Goal: Task Accomplishment & Management: Use online tool/utility

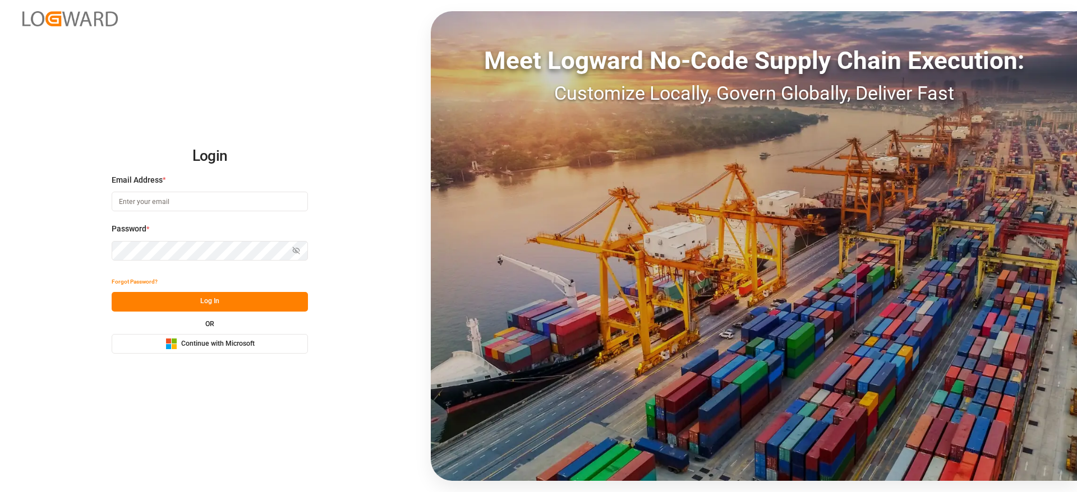
click at [236, 342] on span "Continue with Microsoft" at bounding box center [217, 344] width 73 height 10
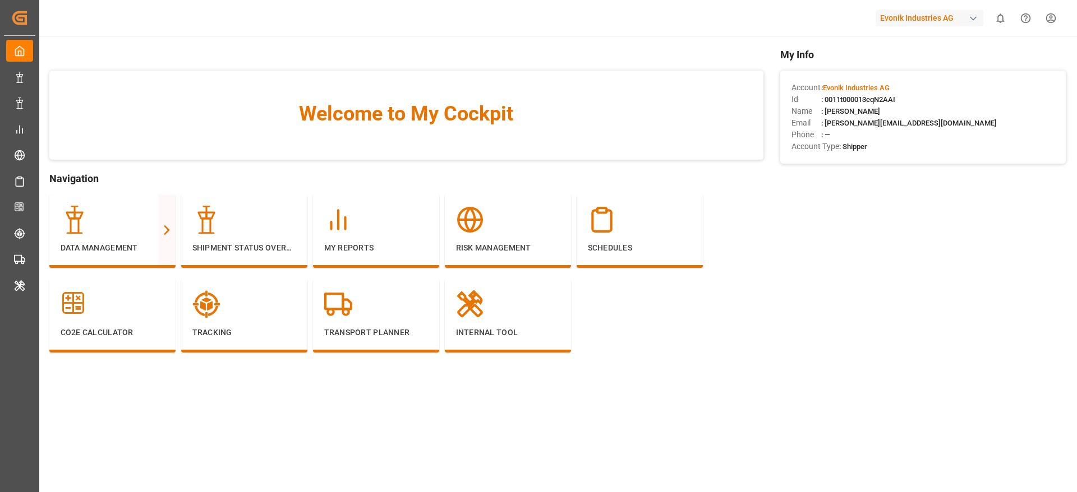
click at [915, 17] on div "Evonik Industries AG" at bounding box center [929, 18] width 108 height 16
type input "compo"
click at [918, 76] on span "Compo Expert" at bounding box center [895, 75] width 50 height 12
